Goal: Transaction & Acquisition: Download file/media

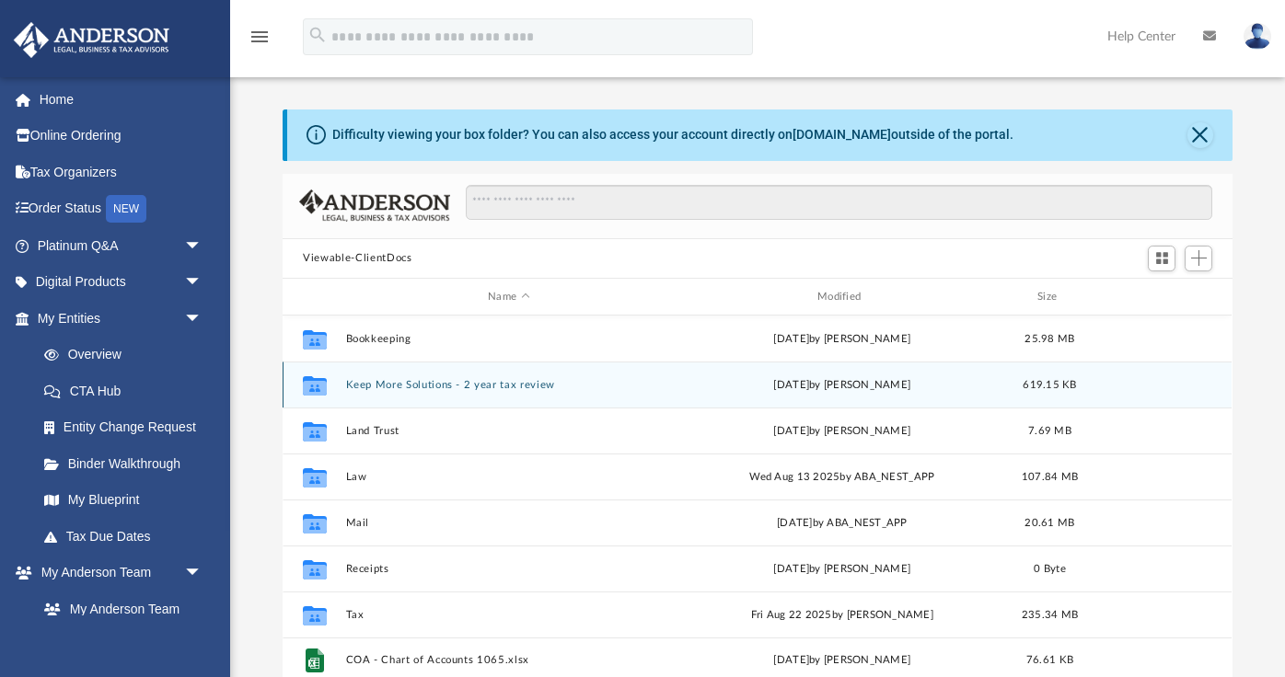
scroll to position [418, 949]
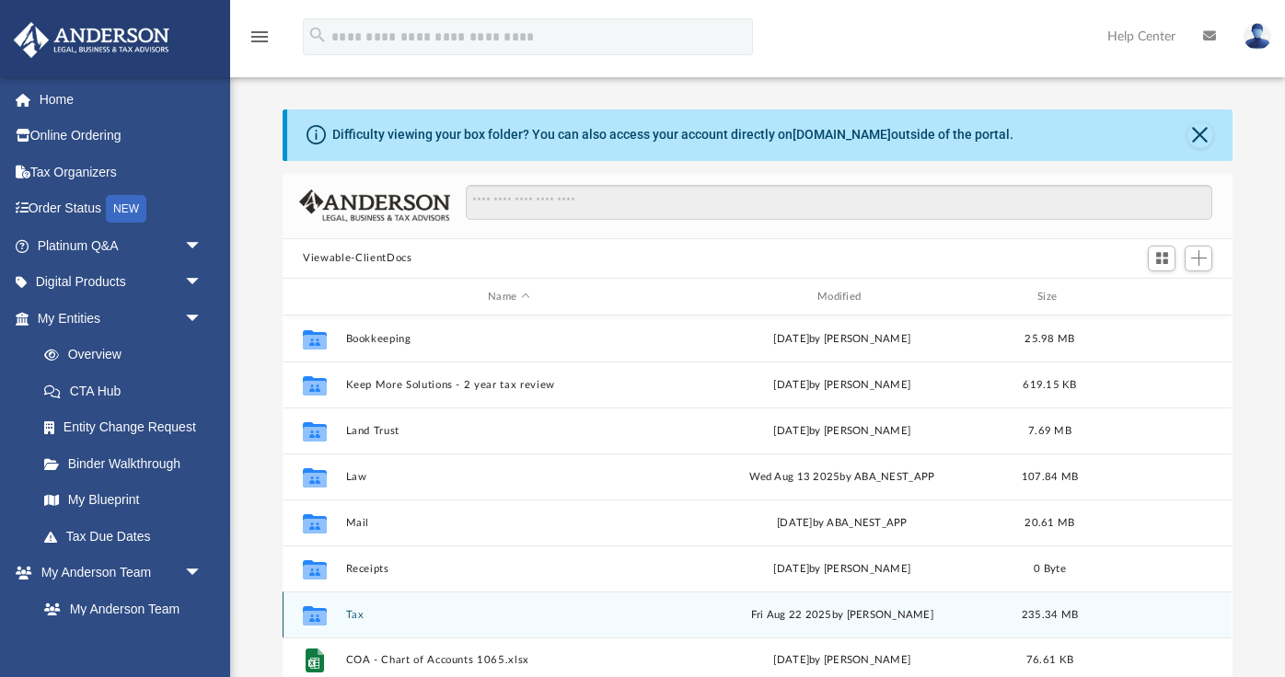
click at [353, 613] on button "Tax" at bounding box center [509, 615] width 326 height 12
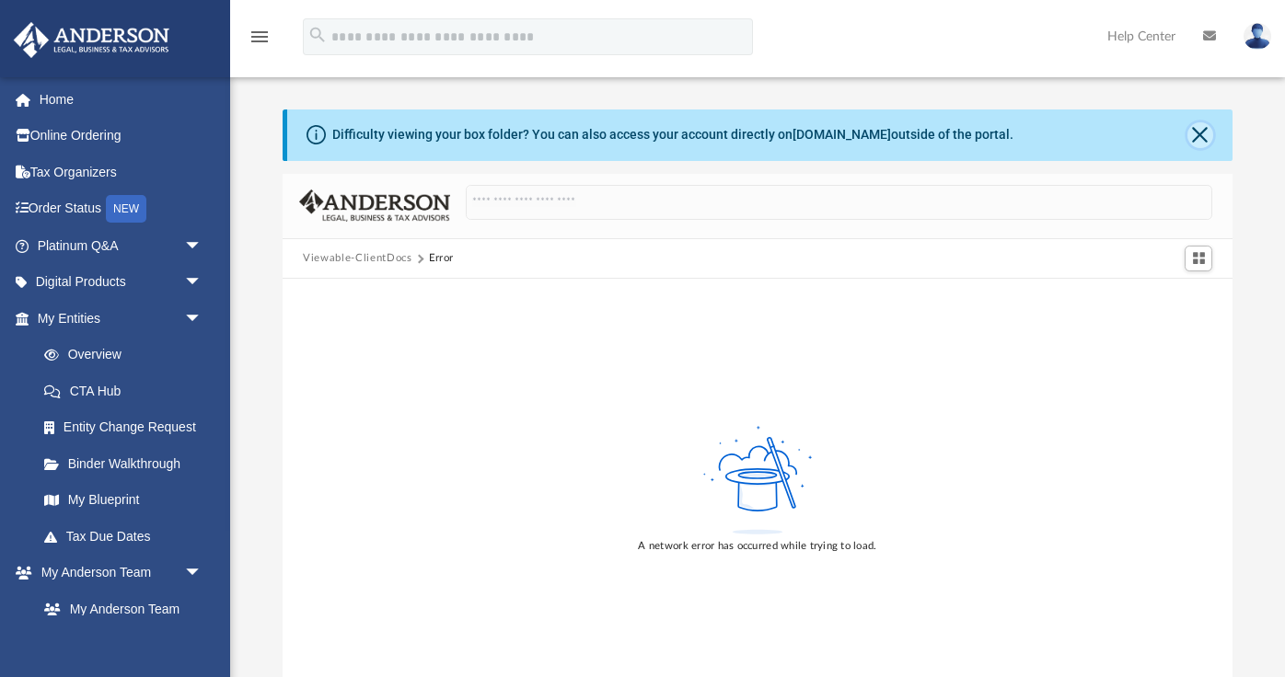
click at [1198, 123] on button "Close" at bounding box center [1200, 135] width 26 height 26
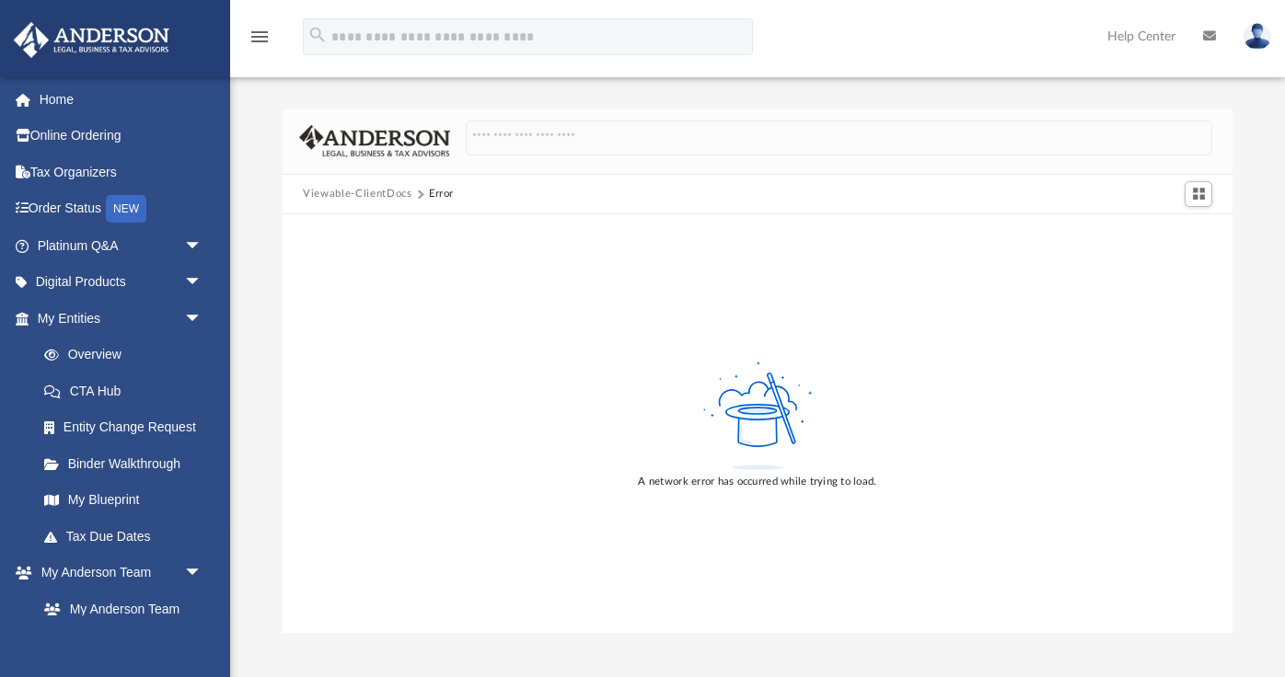
click at [1258, 32] on img at bounding box center [1258, 36] width 28 height 27
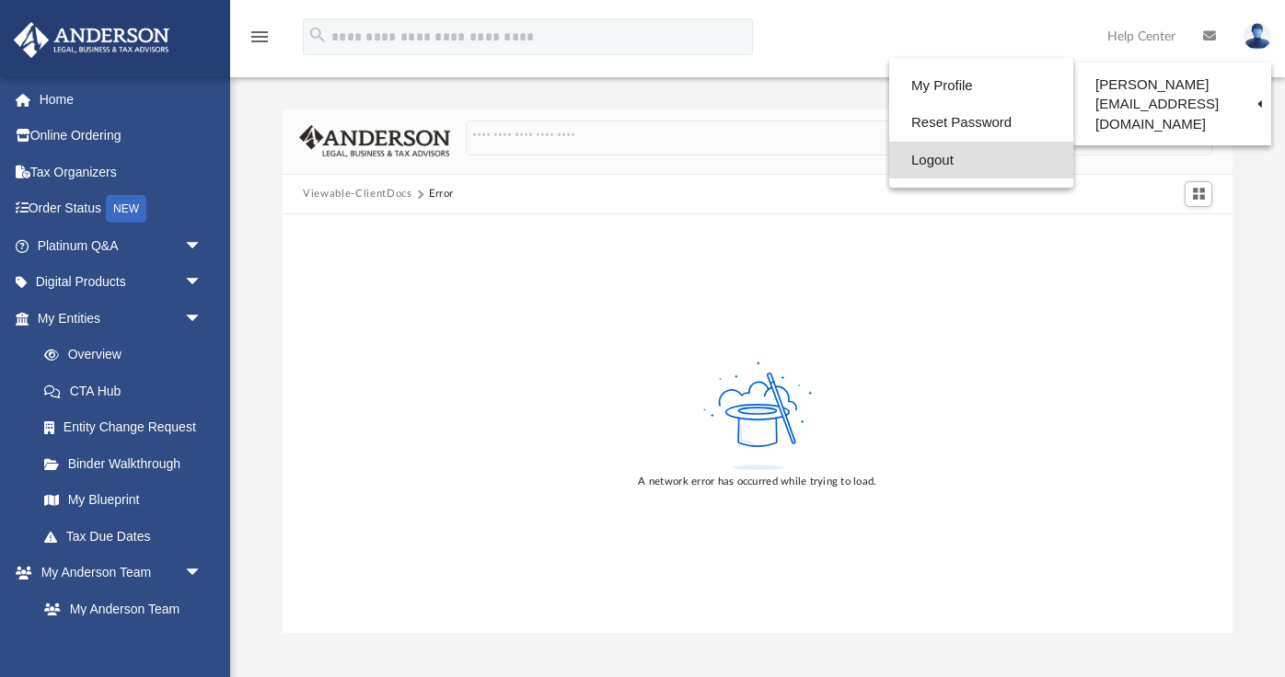
click at [939, 161] on link "Logout" at bounding box center [981, 161] width 184 height 38
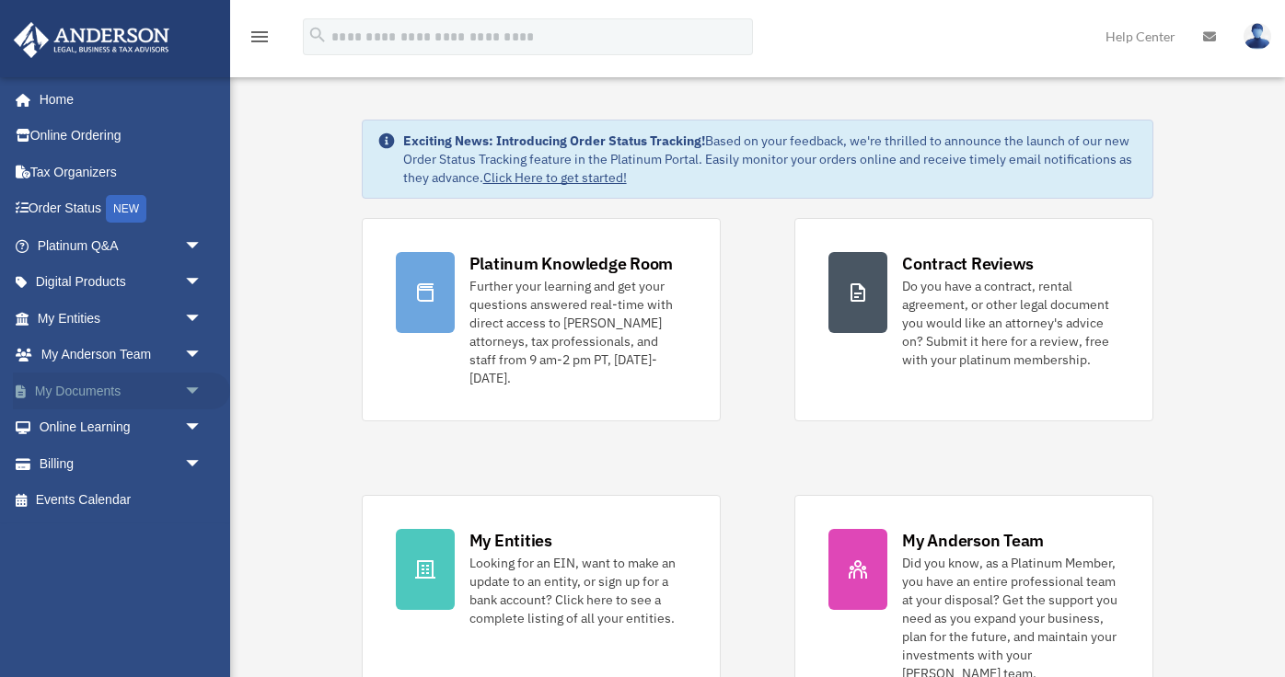
click at [164, 390] on link "My Documents arrow_drop_down" at bounding box center [121, 391] width 217 height 37
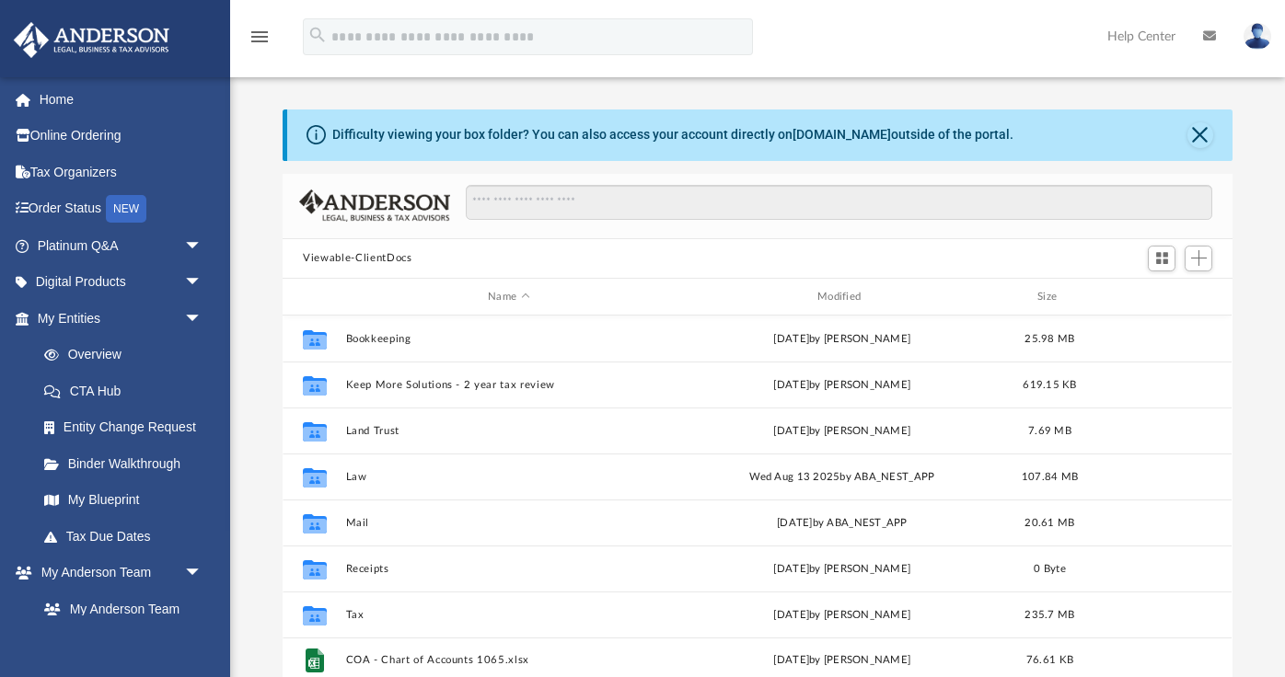
scroll to position [418, 949]
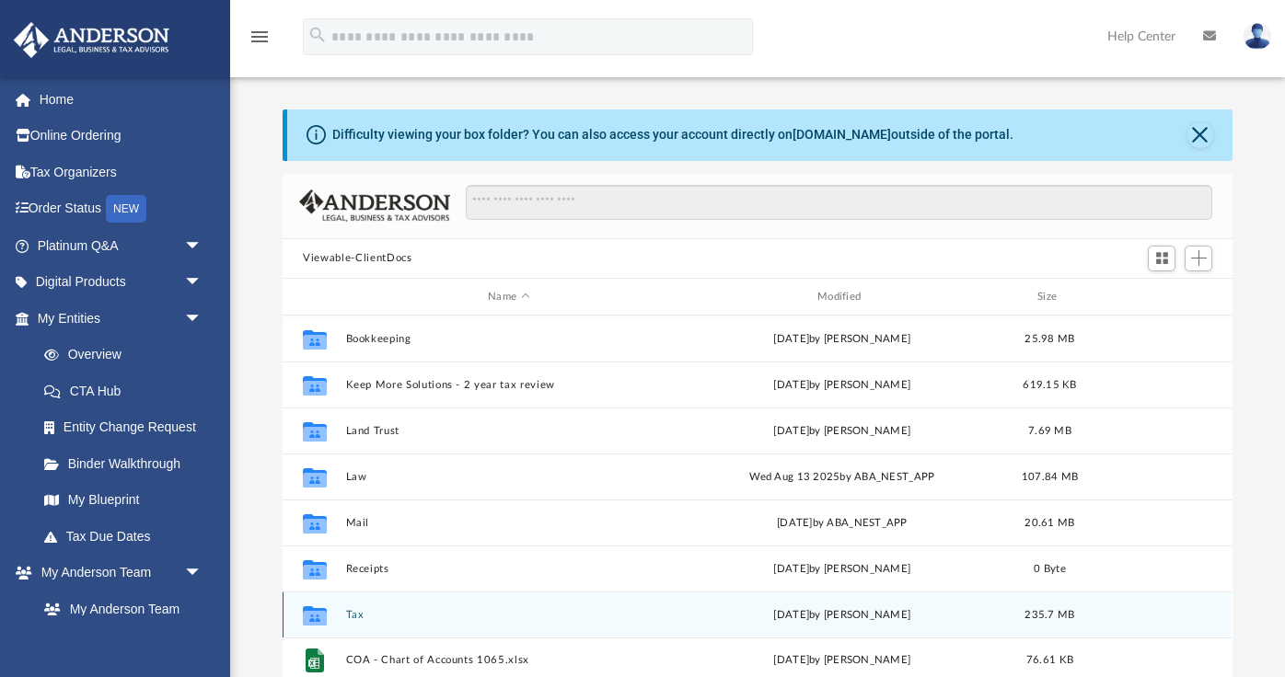
click at [351, 615] on button "Tax" at bounding box center [509, 615] width 326 height 12
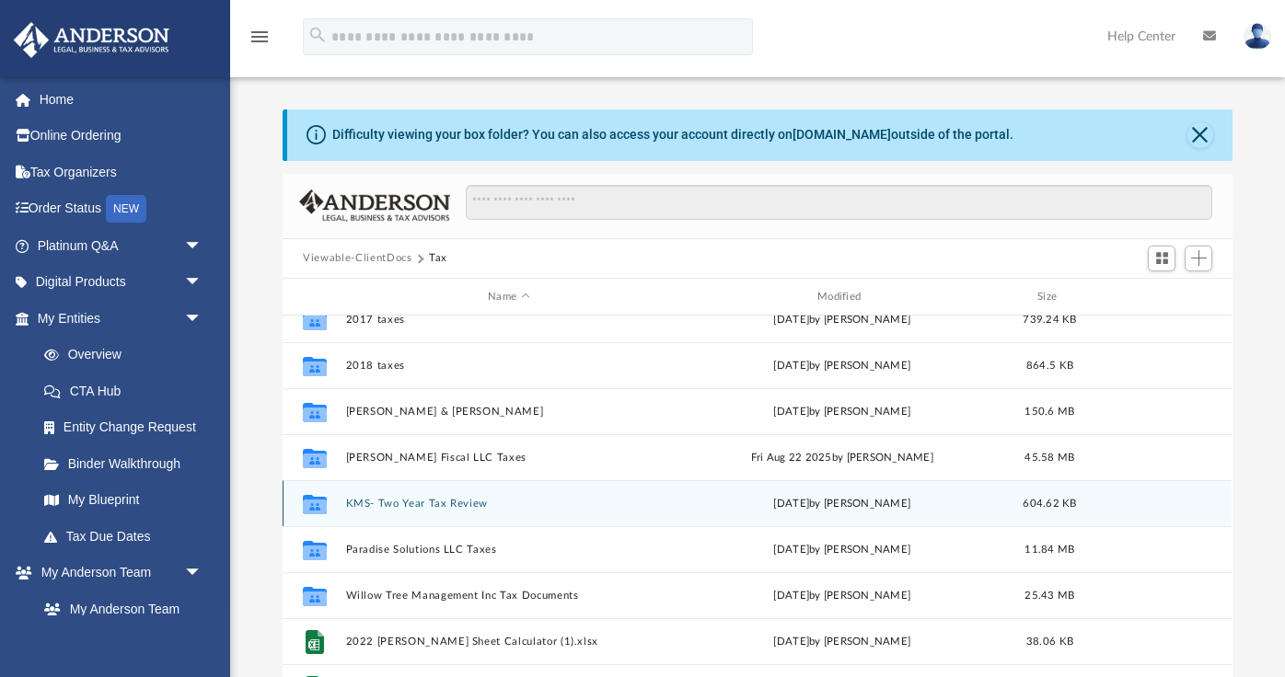
scroll to position [0, 0]
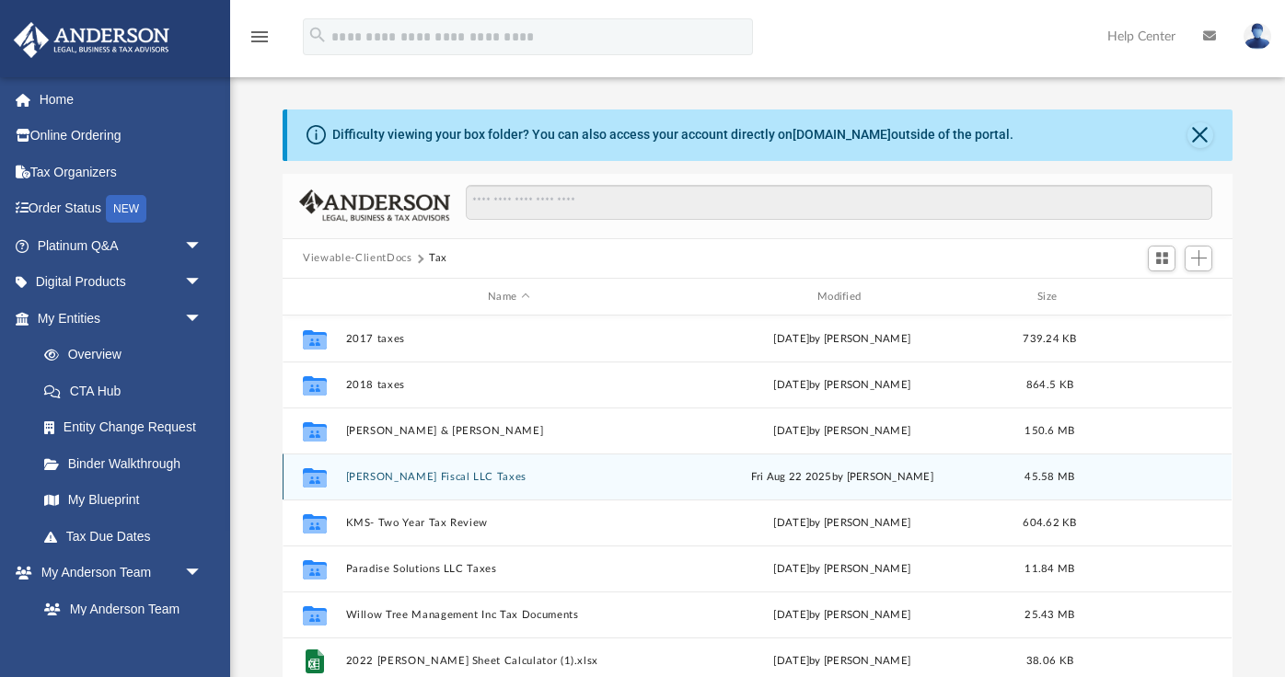
click at [399, 478] on button "Kelly Fiscal LLC Taxes" at bounding box center [509, 477] width 326 height 12
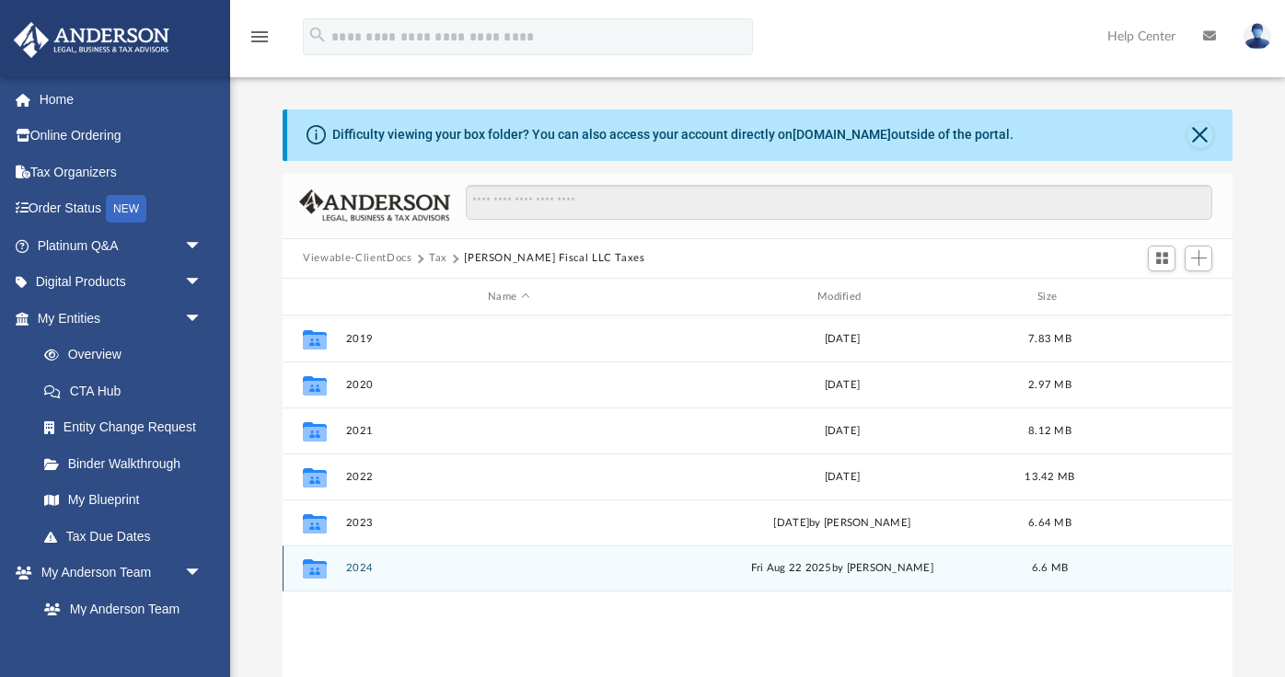
click at [365, 570] on button "2024" at bounding box center [509, 569] width 326 height 12
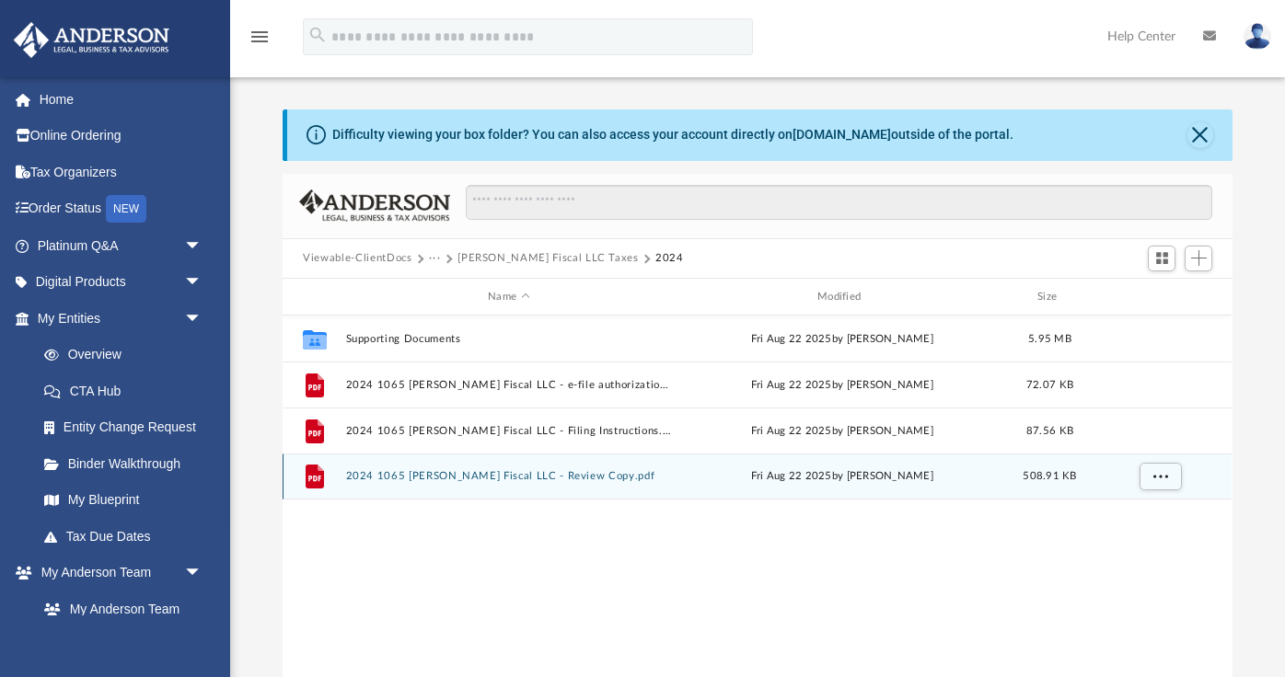
click at [511, 471] on button "2024 1065 Kelly Fiscal LLC - Review Copy.pdf" at bounding box center [509, 477] width 326 height 12
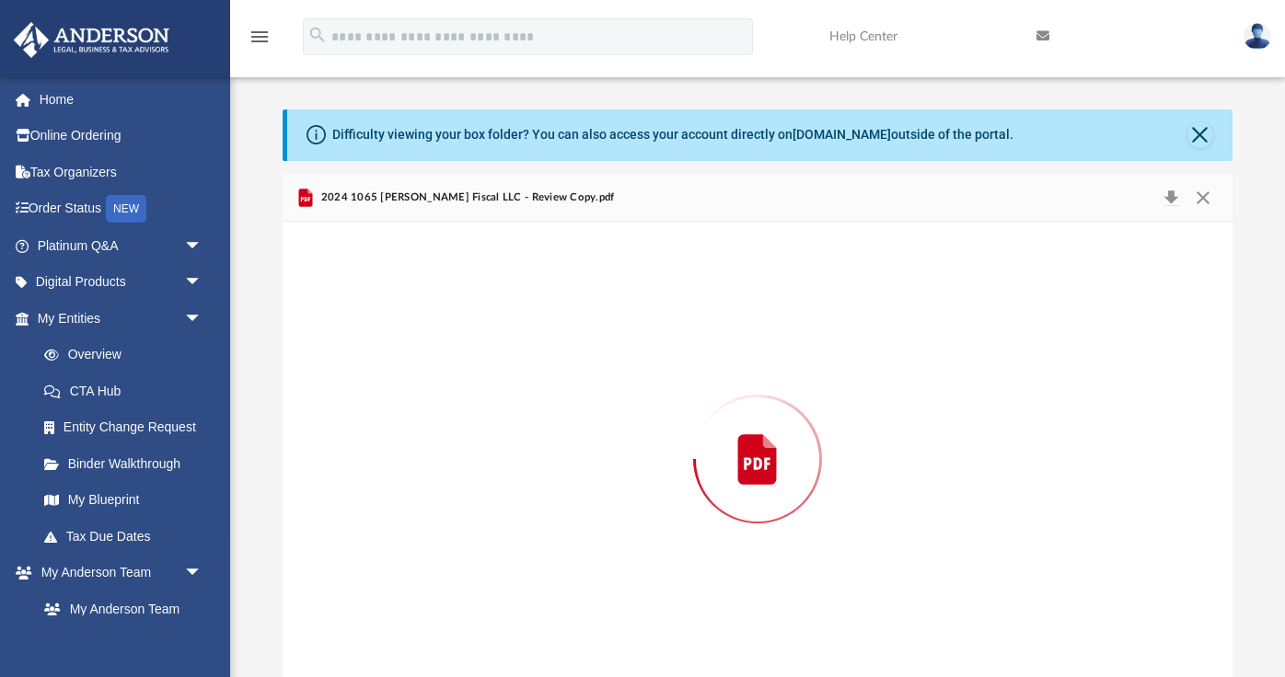
scroll to position [19, 0]
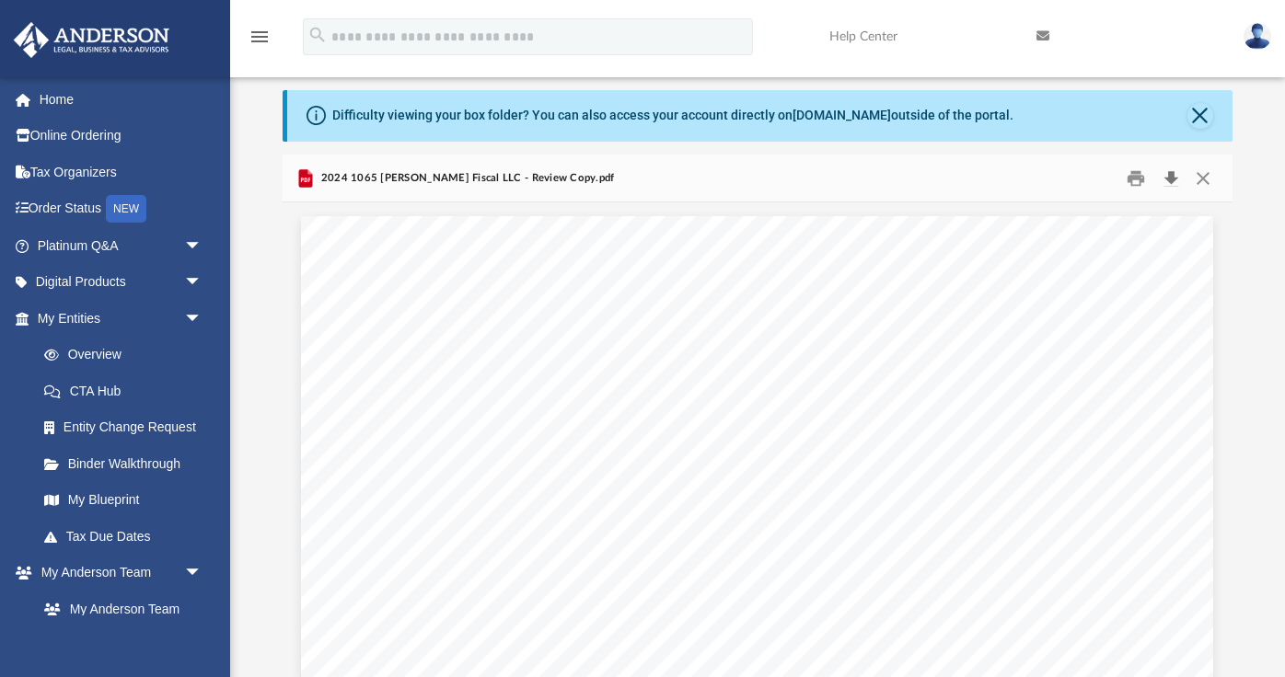
click at [1171, 180] on button "Download" at bounding box center [1170, 178] width 33 height 29
